Goal: Navigation & Orientation: Find specific page/section

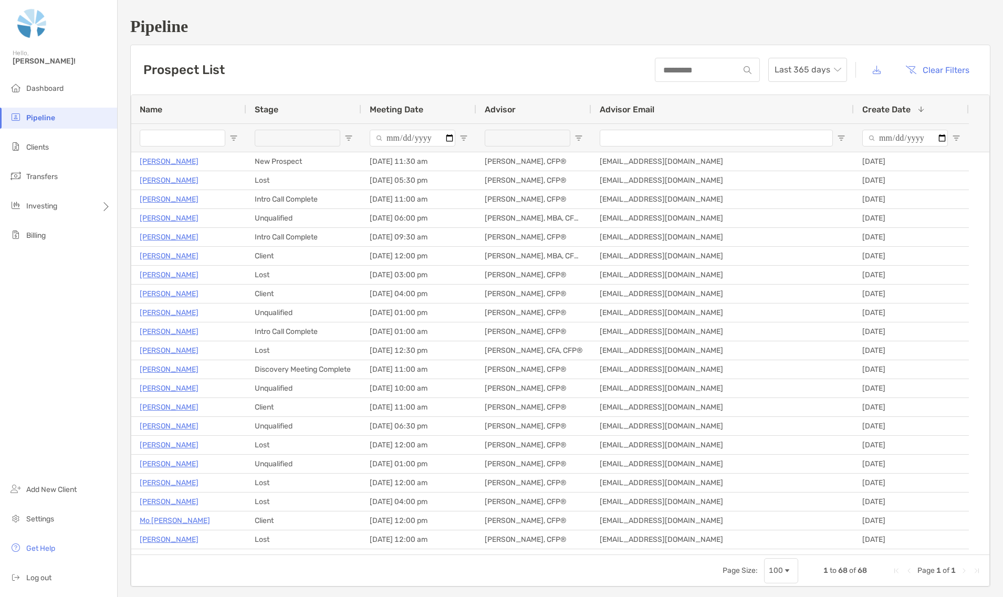
click at [390, 114] on span "Meeting Date" at bounding box center [397, 110] width 54 height 10
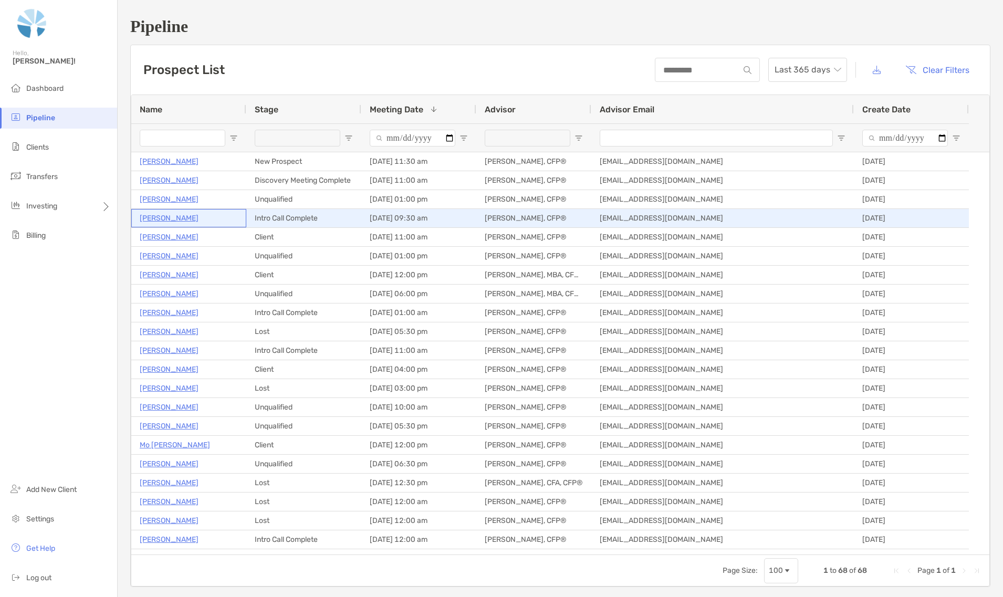
click at [161, 217] on p "Rosie Vasquez" at bounding box center [169, 218] width 59 height 13
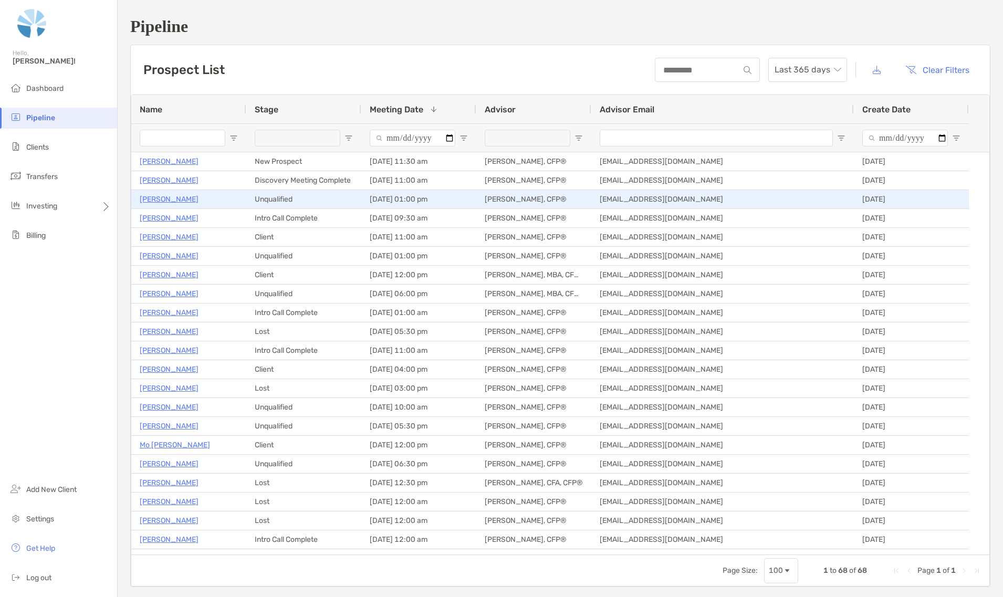
click at [167, 199] on p "Betty Garner" at bounding box center [169, 199] width 59 height 13
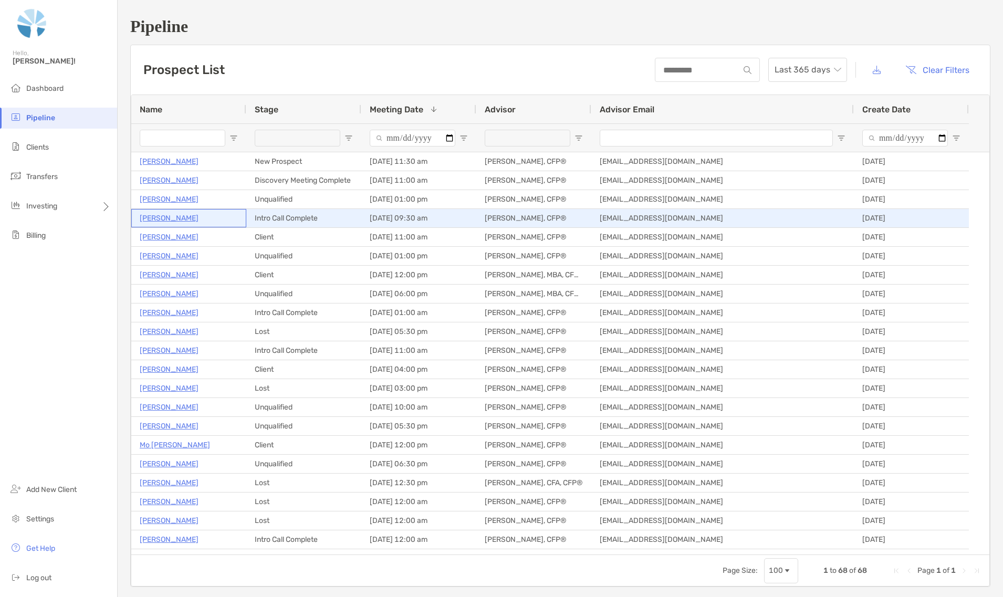
click at [167, 218] on p "[PERSON_NAME]" at bounding box center [169, 218] width 59 height 13
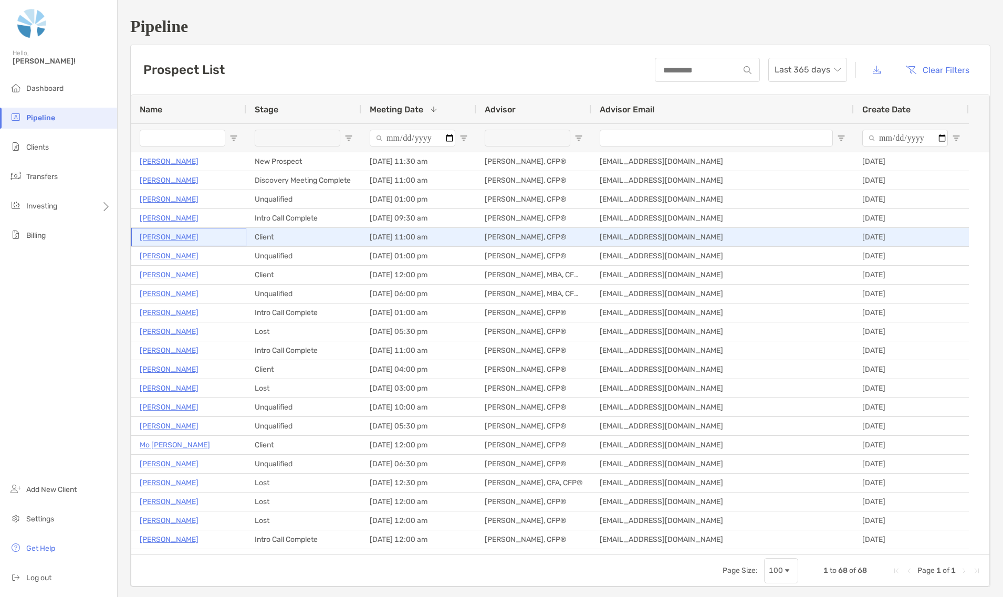
click at [170, 237] on p "[PERSON_NAME]" at bounding box center [169, 237] width 59 height 13
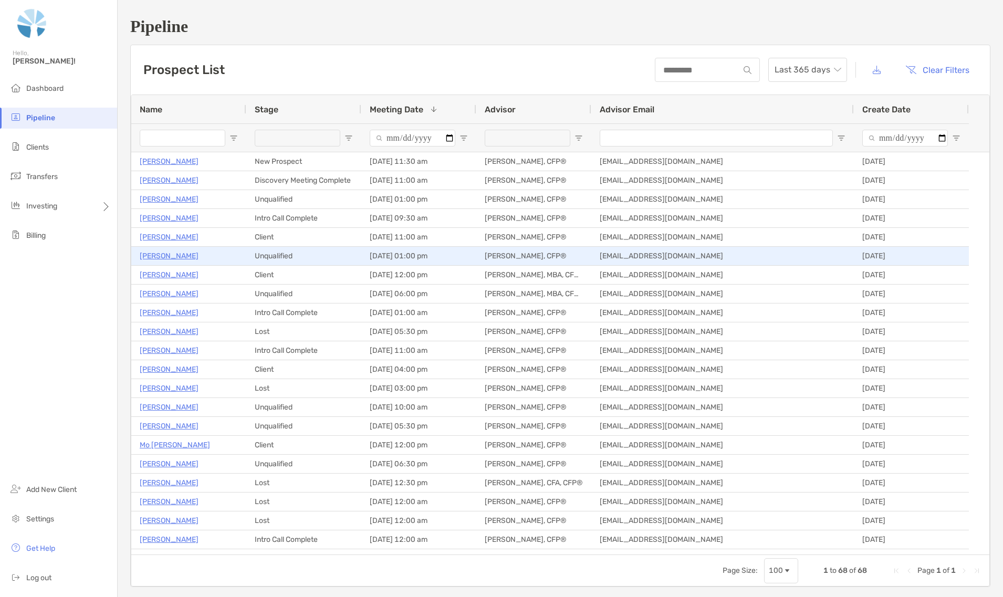
click at [169, 257] on p "[PERSON_NAME]" at bounding box center [169, 256] width 59 height 13
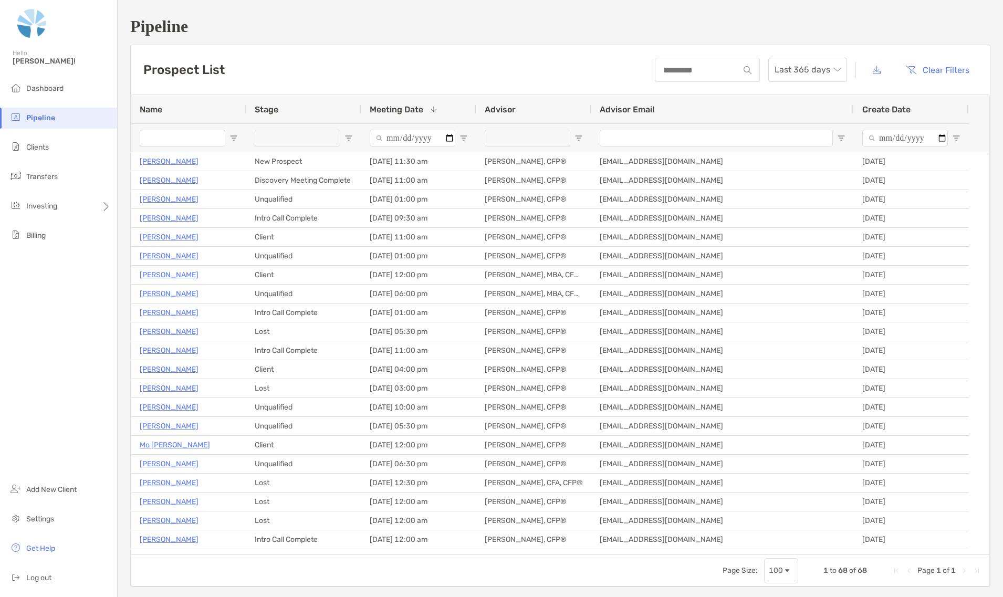
click at [895, 108] on span "Create Date" at bounding box center [887, 110] width 48 height 10
click at [892, 108] on span "Create Date" at bounding box center [887, 110] width 48 height 10
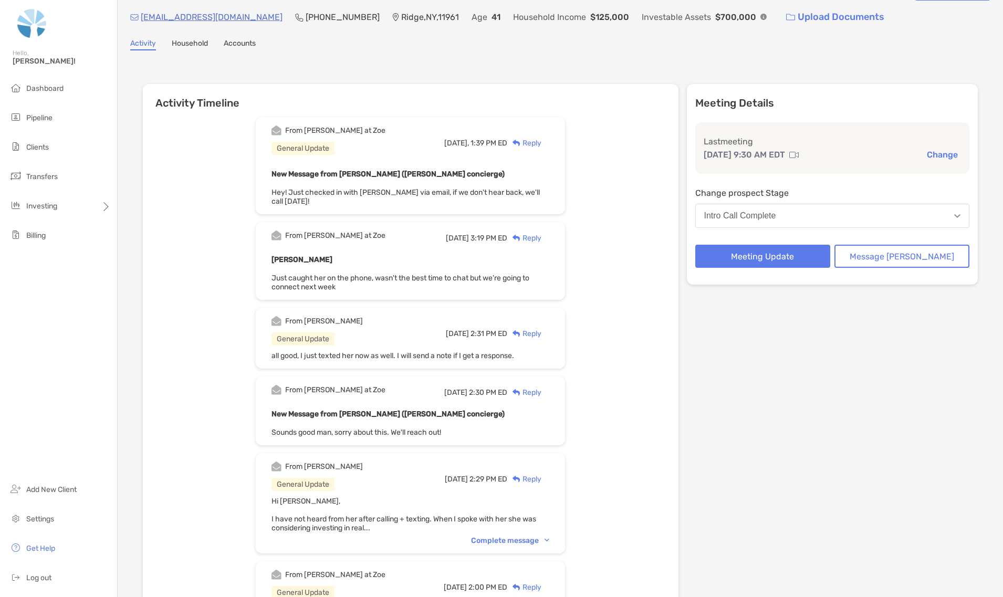
scroll to position [66, 0]
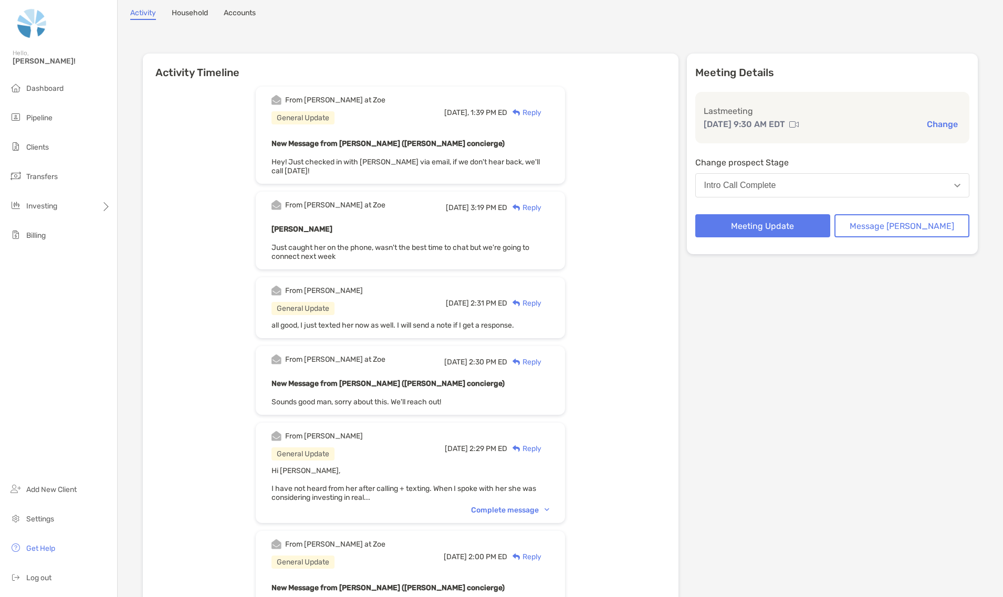
click at [523, 506] on div "Complete message" at bounding box center [510, 510] width 78 height 9
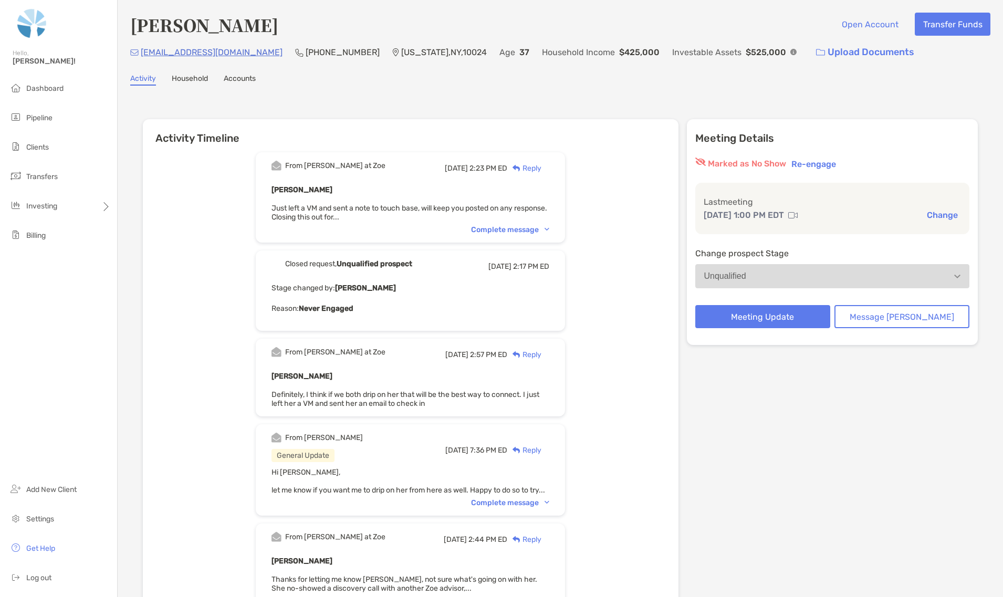
click at [507, 220] on div "From [PERSON_NAME] at [PERSON_NAME][DATE] 2:23 PM ED Reply [PERSON_NAME] Just l…" at bounding box center [410, 197] width 309 height 90
click at [505, 226] on div "Complete message" at bounding box center [510, 229] width 78 height 9
